Goal: Task Accomplishment & Management: Manage account settings

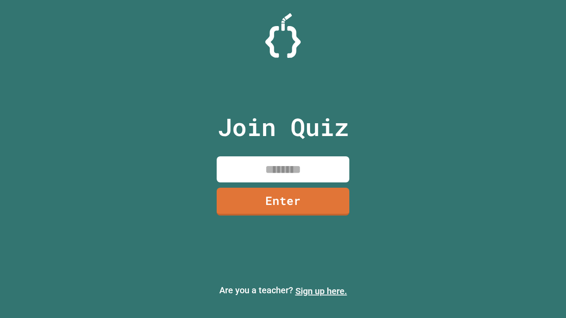
click at [321, 291] on link "Sign up here." at bounding box center [321, 291] width 52 height 11
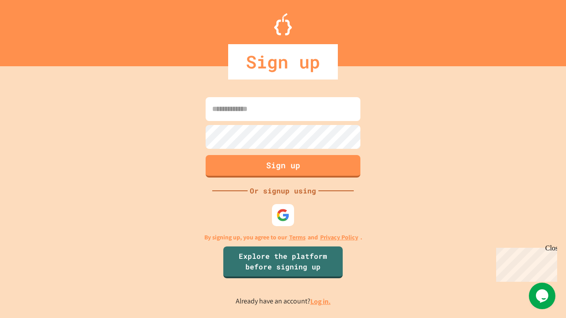
click at [321, 301] on link "Log in." at bounding box center [320, 301] width 20 height 9
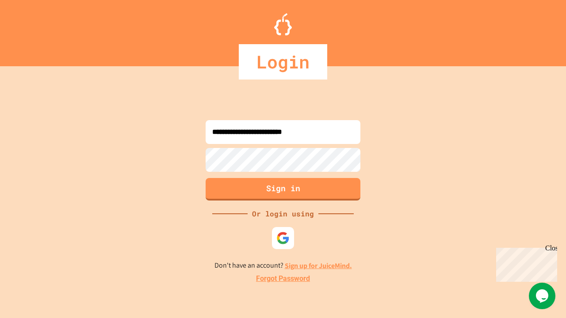
type input "**********"
